Goal: Find specific page/section: Find specific page/section

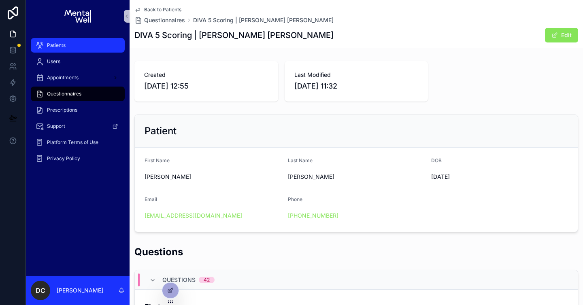
click at [93, 43] on div "Patients" at bounding box center [78, 45] width 84 height 13
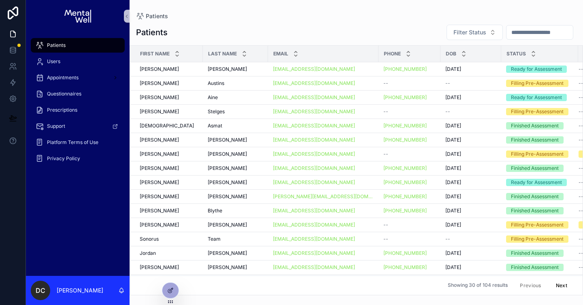
click at [514, 33] on input "scrollable content" at bounding box center [539, 32] width 66 height 11
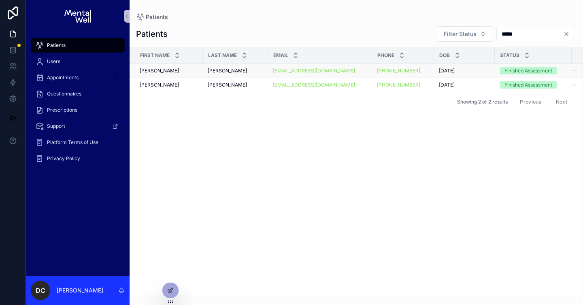
type input "*****"
click at [243, 72] on div "[PERSON_NAME] [PERSON_NAME]" at bounding box center [235, 71] width 55 height 6
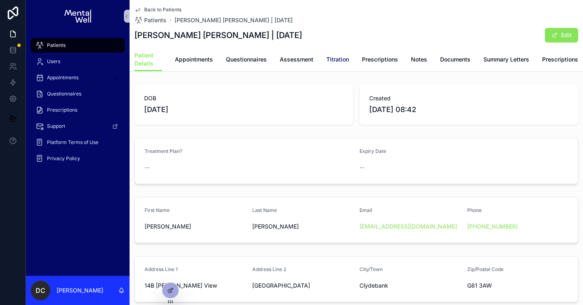
click at [335, 66] on link "Titration" at bounding box center [337, 60] width 23 height 16
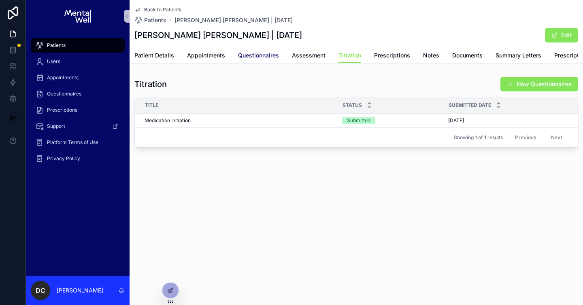
click at [246, 57] on span "Questionnaires" at bounding box center [258, 55] width 41 height 8
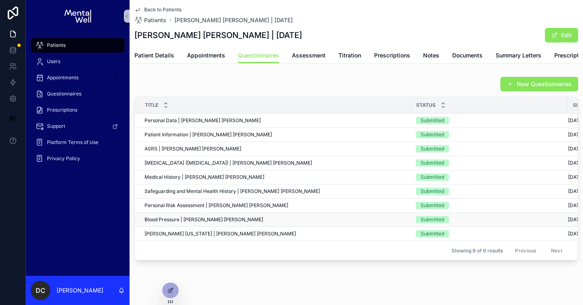
click at [382, 219] on div "Blood Pressure | [PERSON_NAME] [PERSON_NAME] Blood Pressure | [PERSON_NAME] [PE…" at bounding box center [275, 220] width 261 height 6
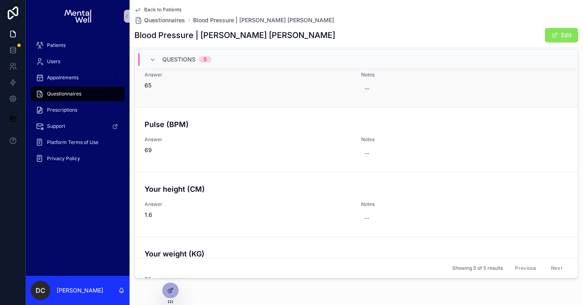
scroll to position [134, 0]
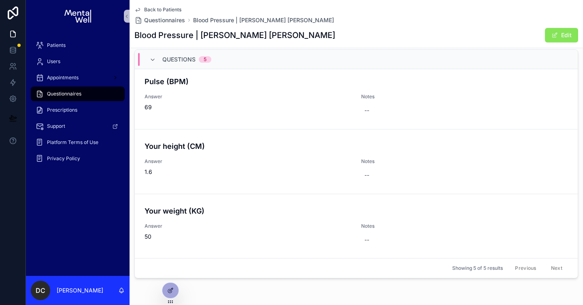
click at [290, 279] on div "Questions Questions 5 Systolic Blood Pressure (first number) Answer 96 Notes --…" at bounding box center [356, 151] width 453 height 260
click at [71, 50] on div "Patients" at bounding box center [78, 45] width 84 height 13
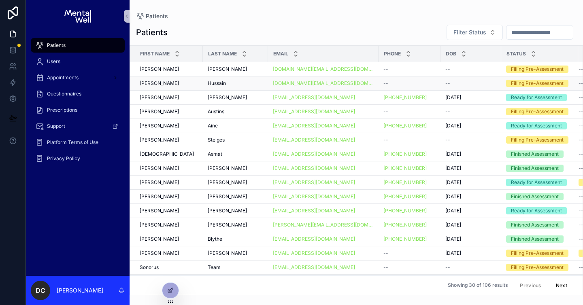
click at [201, 81] on td "[PERSON_NAME]" at bounding box center [166, 84] width 73 height 14
click at [191, 82] on div "[PERSON_NAME]" at bounding box center [169, 83] width 58 height 6
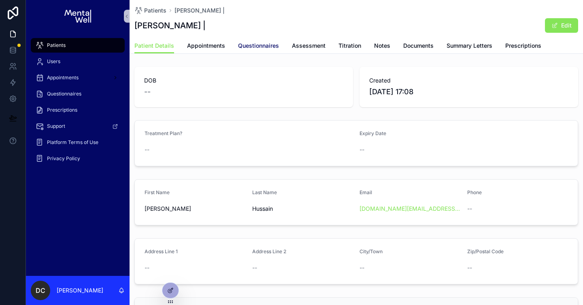
click at [250, 42] on span "Questionnaires" at bounding box center [258, 46] width 41 height 8
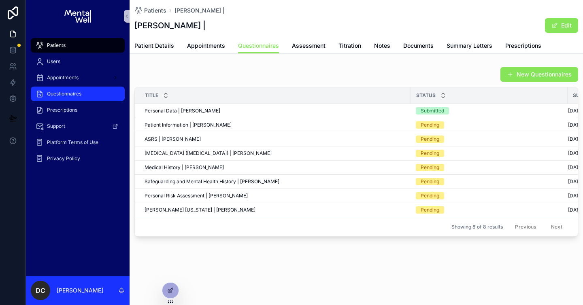
click at [90, 95] on div "Questionnaires" at bounding box center [78, 93] width 84 height 13
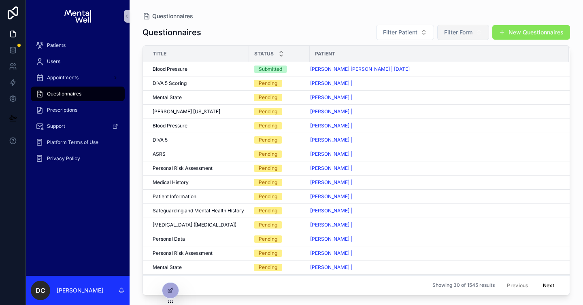
click at [452, 35] on span "Filter Form" at bounding box center [458, 32] width 28 height 8
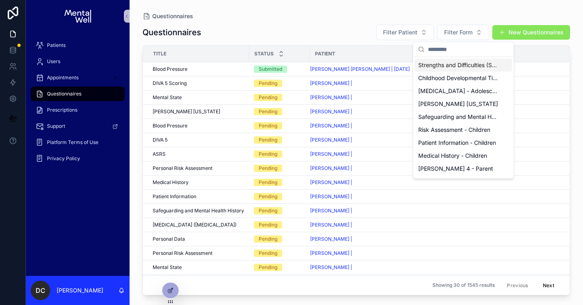
click at [453, 49] on input "scrollable content" at bounding box center [468, 49] width 81 height 15
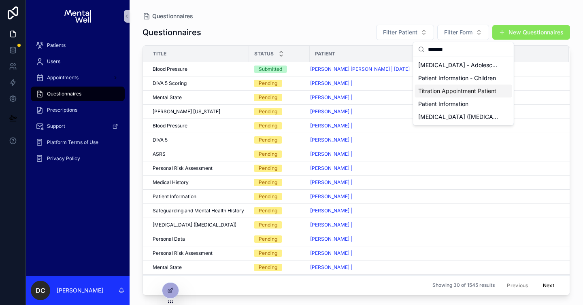
type input "*******"
click at [453, 91] on span "Titration Appointment Patient" at bounding box center [457, 91] width 78 height 8
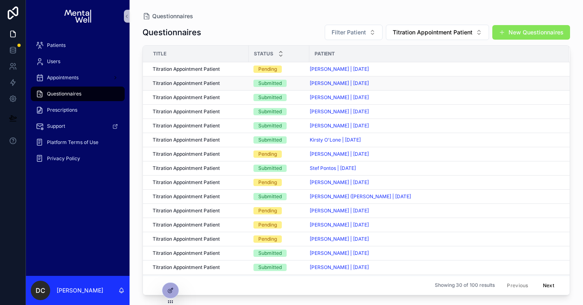
click at [243, 85] on div "Titration Appointment Patient Titration Appointment Patient" at bounding box center [198, 83] width 91 height 6
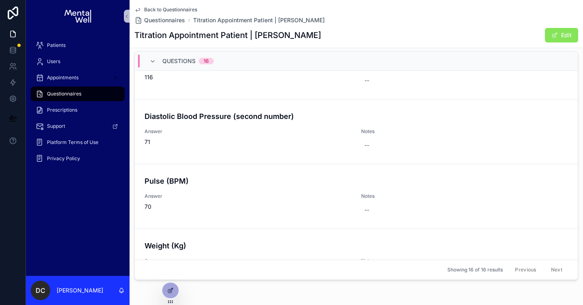
scroll to position [847, 0]
